Goal: Task Accomplishment & Management: Use online tool/utility

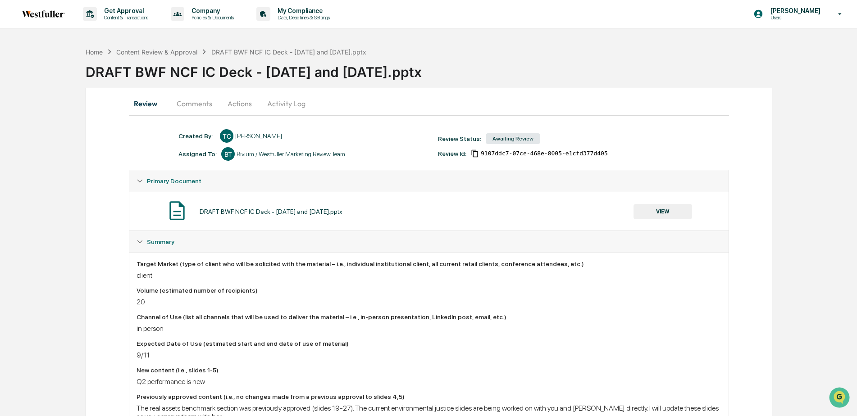
click at [283, 101] on button "Activity Log" at bounding box center [286, 104] width 53 height 22
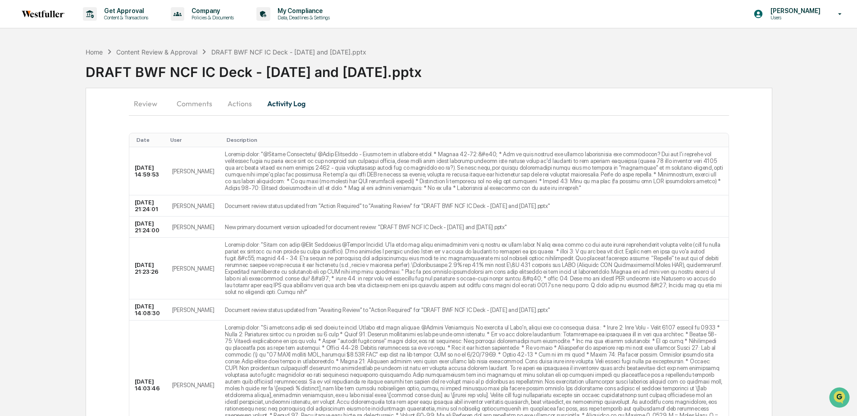
click at [239, 101] on button "Actions" at bounding box center [240, 104] width 41 height 22
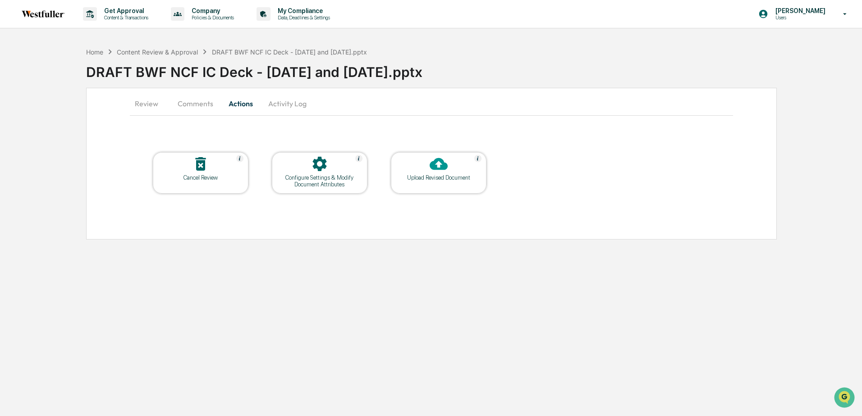
click at [449, 175] on div "Upload Revised Document" at bounding box center [438, 177] width 81 height 7
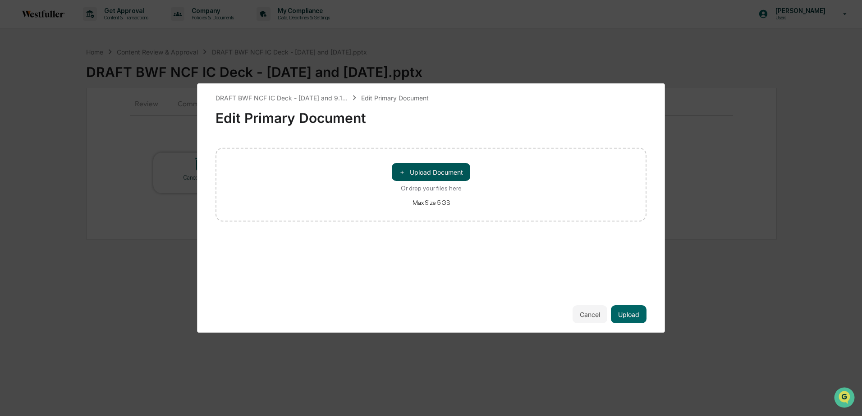
click at [448, 171] on button "＋ Upload Document" at bounding box center [431, 172] width 78 height 18
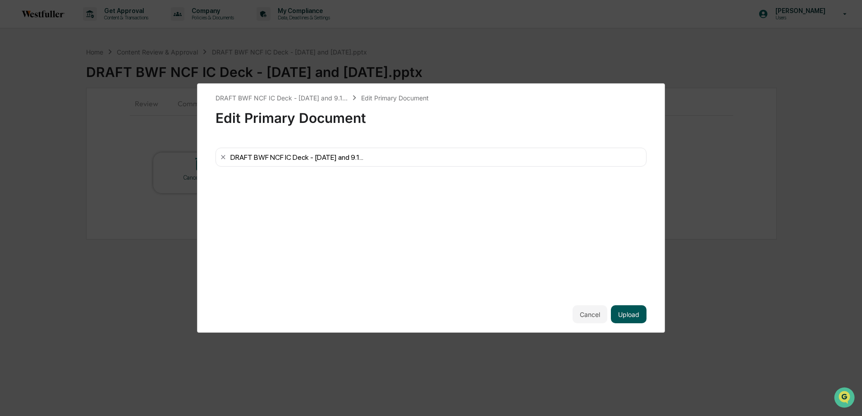
click at [635, 318] on button "Upload" at bounding box center [629, 315] width 36 height 18
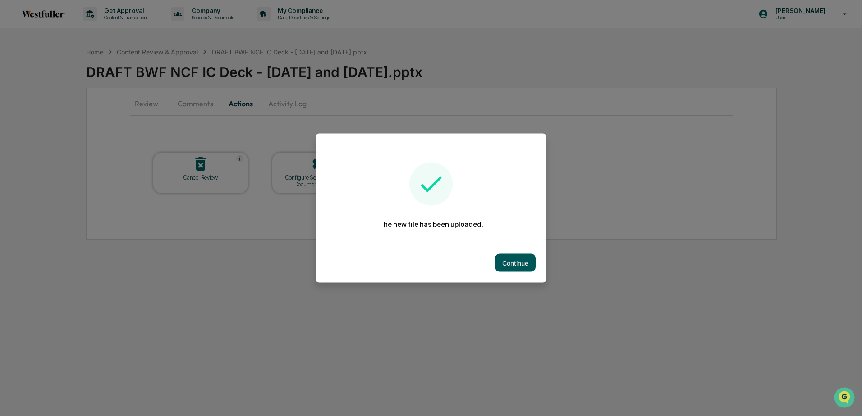
click at [499, 256] on button "Continue" at bounding box center [515, 263] width 41 height 18
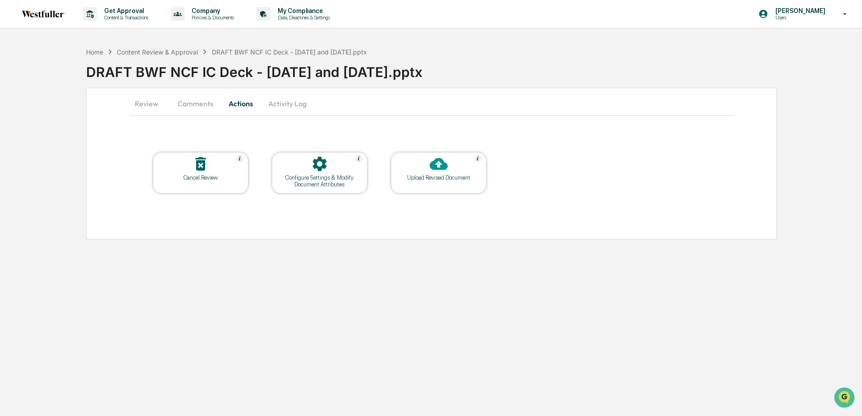
click at [182, 104] on button "Comments" at bounding box center [195, 104] width 50 height 22
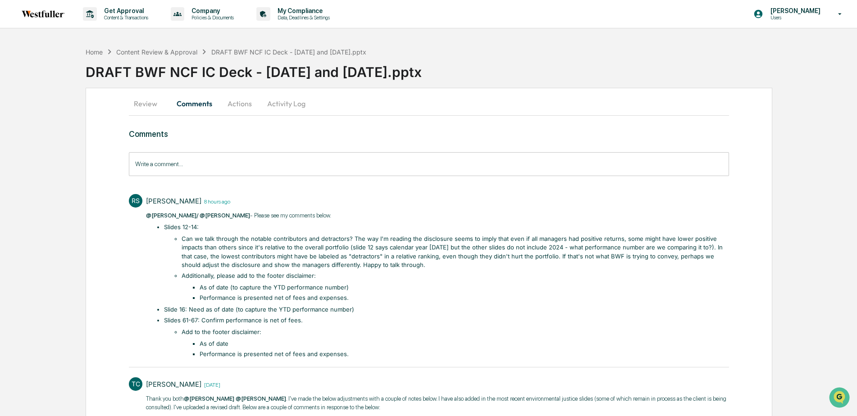
click at [162, 165] on input "Write a comment..." at bounding box center [429, 164] width 600 height 24
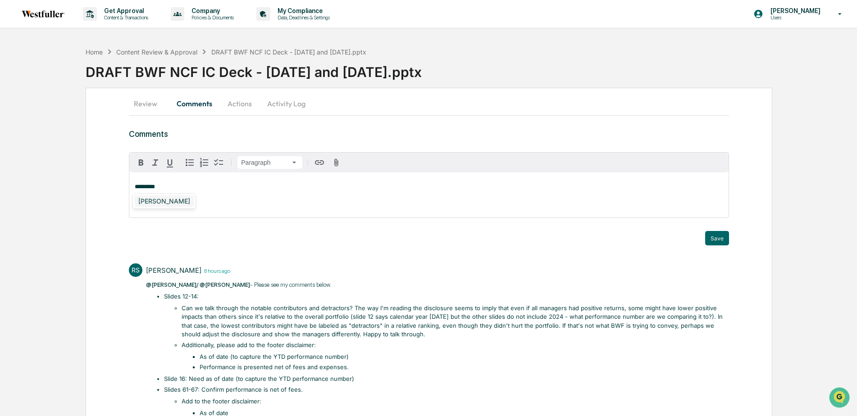
click at [164, 202] on div "[PERSON_NAME]" at bounding box center [164, 201] width 59 height 11
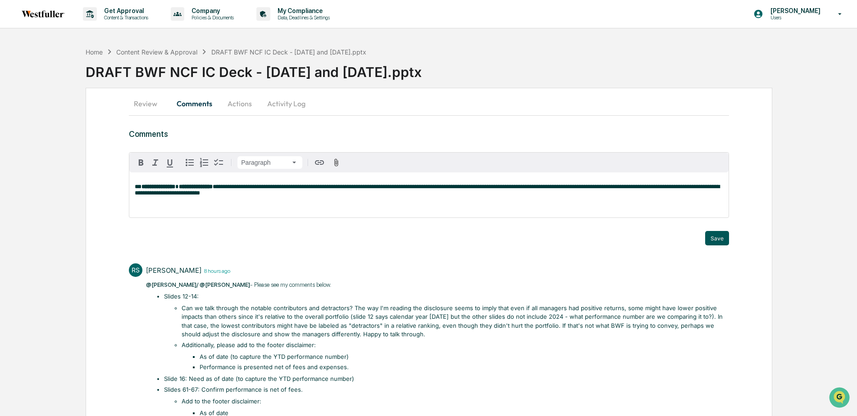
click at [726, 239] on button "Save" at bounding box center [717, 238] width 24 height 14
